Goal: Task Accomplishment & Management: Manage account settings

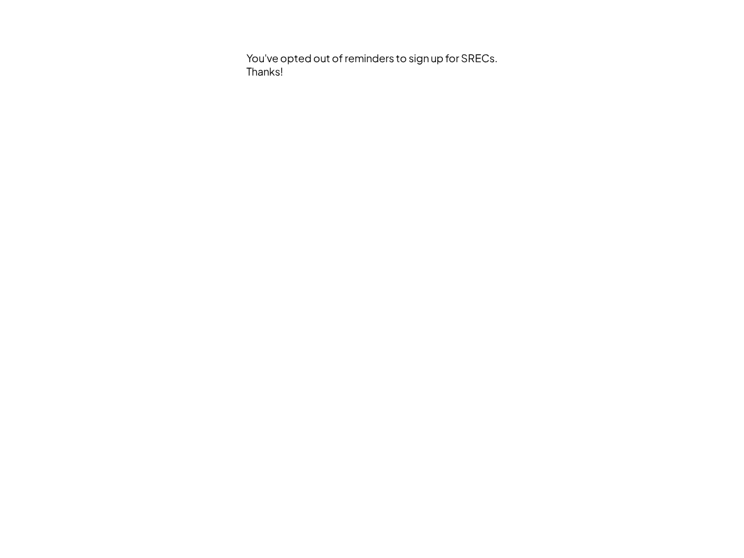
click at [372, 279] on div "You've opted out of reminders to sign up for SRECs. Thanks!" at bounding box center [372, 279] width 628 height 558
click at [373, 97] on div "You've opted out of reminders to sign up for SRECs. Thanks!" at bounding box center [372, 97] width 253 height 92
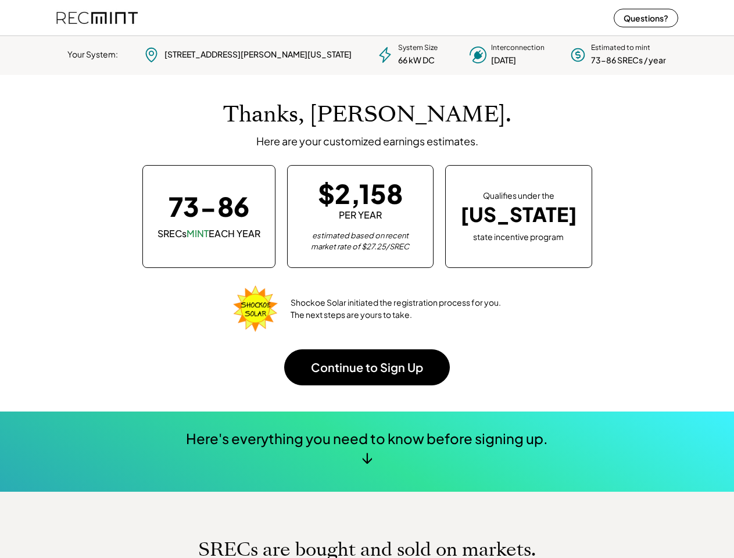
scroll to position [163, 324]
